Goal: Use online tool/utility: Utilize a website feature to perform a specific function

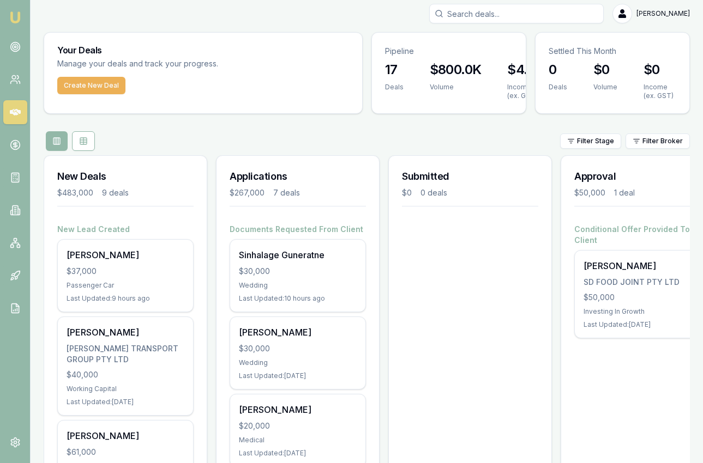
scroll to position [28, 0]
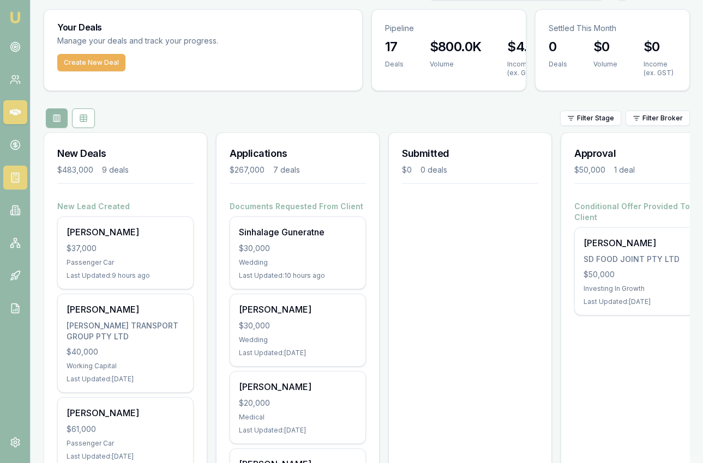
click at [10, 176] on icon at bounding box center [15, 177] width 11 height 11
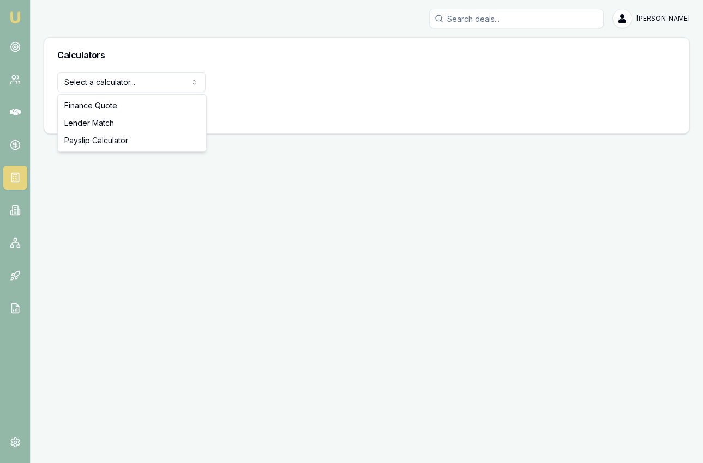
click at [162, 77] on html "Emu Broker [PERSON_NAME] Toggle Menu Calculators Select a calculator... Finance…" at bounding box center [351, 231] width 703 height 463
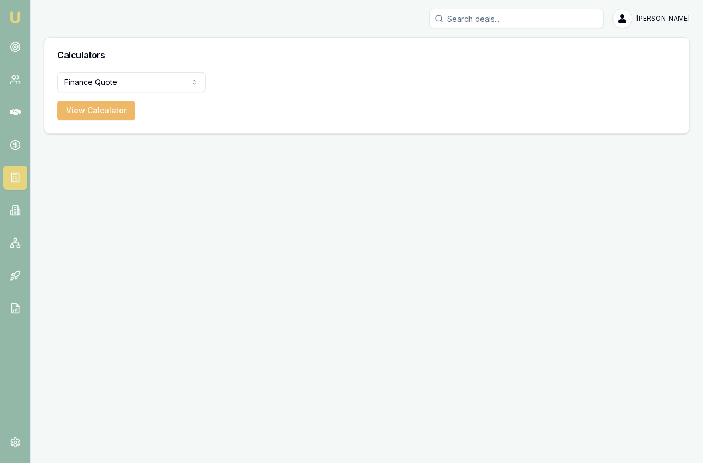
click at [112, 114] on button "View Calculator" at bounding box center [96, 111] width 78 height 20
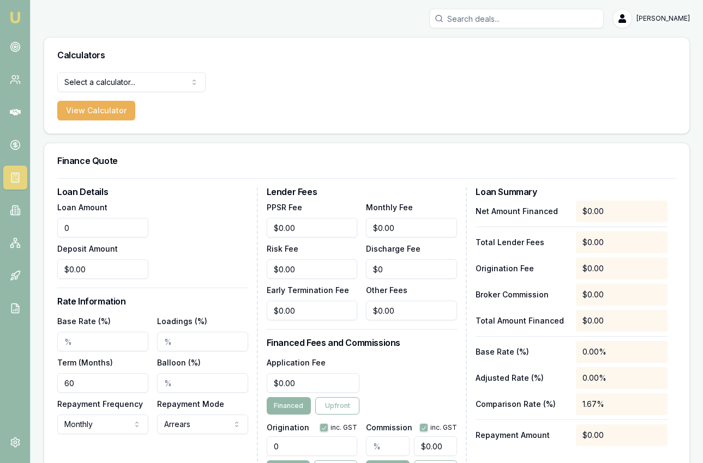
click at [104, 222] on input "0" at bounding box center [102, 228] width 91 height 20
type input "2"
type input "$182,500.00"
click at [68, 343] on input "Base Rate (%)" at bounding box center [102, 342] width 91 height 20
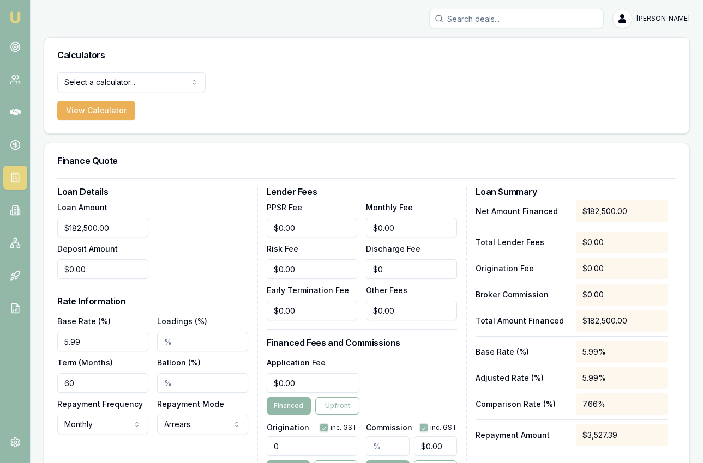
type input "5.99%"
click at [96, 381] on input "60" at bounding box center [102, 383] width 91 height 20
click at [163, 387] on input "Balloon (%)" at bounding box center [202, 383] width 91 height 20
type input "30.00%"
drag, startPoint x: 452, startPoint y: 382, endPoint x: 446, endPoint y: 382, distance: 6.0
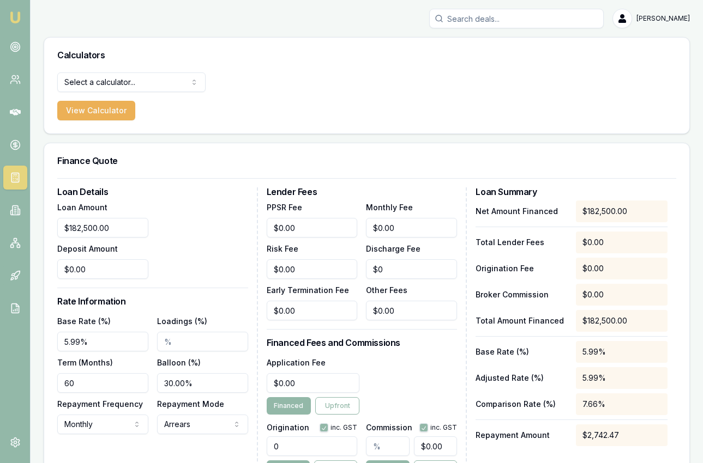
click at [451, 382] on div "Application Fee $0.00 Financed Upfront" at bounding box center [362, 385] width 191 height 59
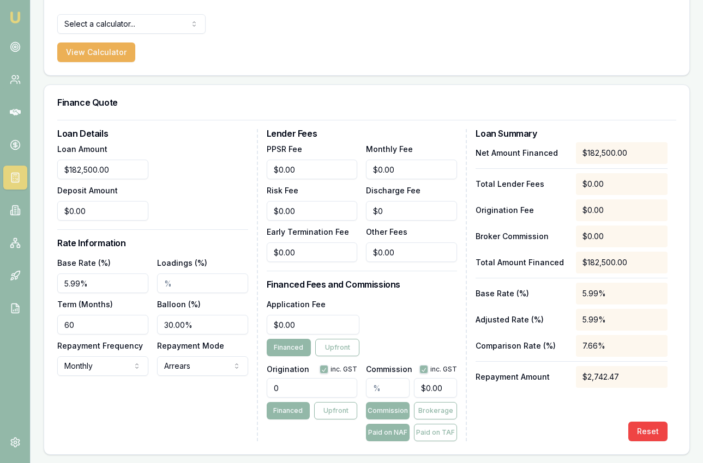
scroll to position [59, 0]
